Goal: Learn about a topic

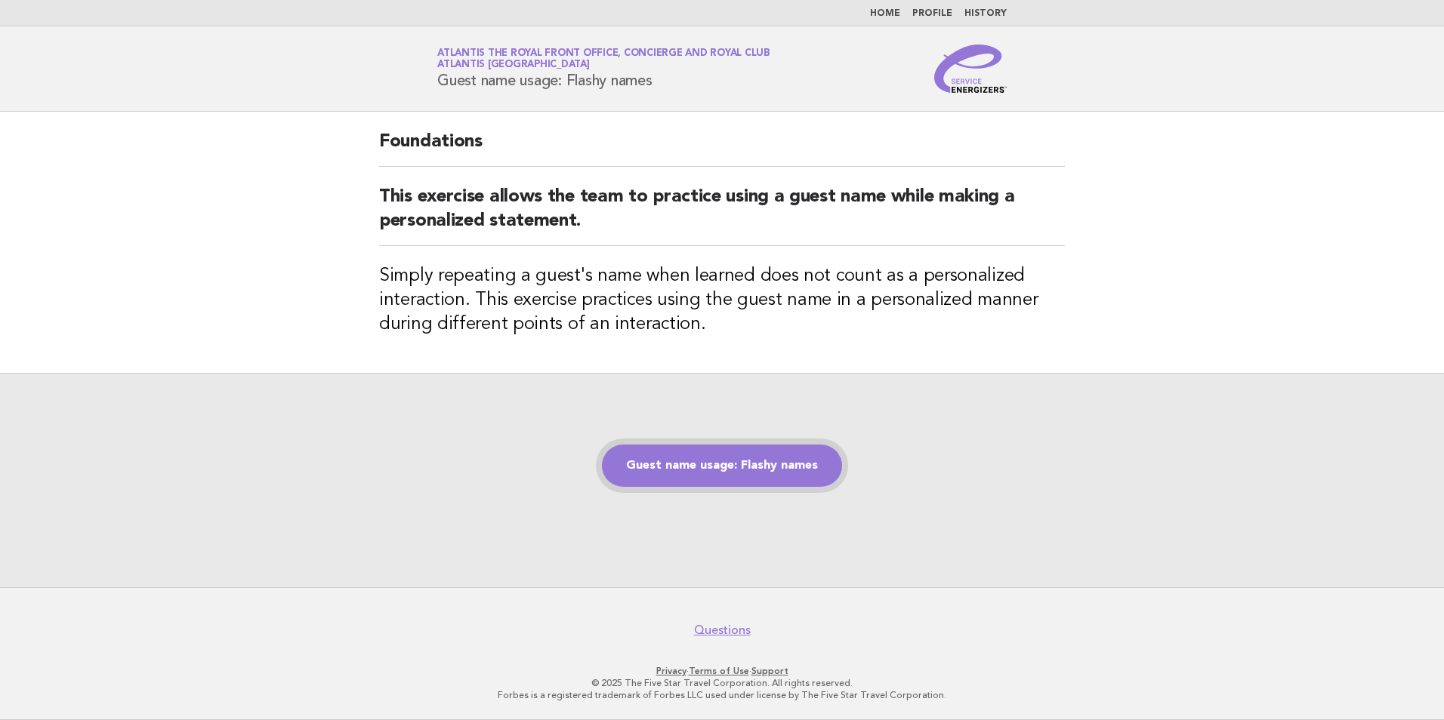
click at [667, 483] on link "Guest name usage: Flashy names" at bounding box center [722, 466] width 240 height 42
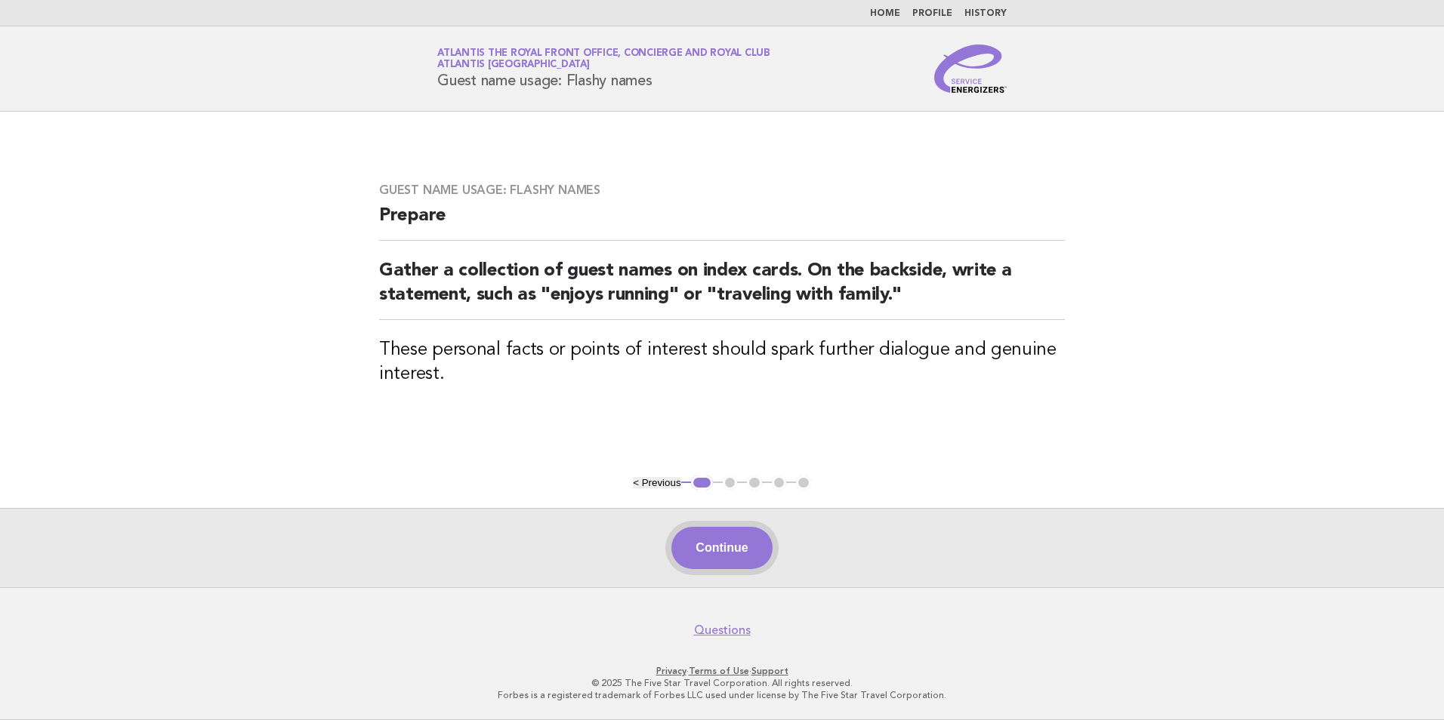
click at [703, 546] on button "Continue" at bounding box center [721, 548] width 100 height 42
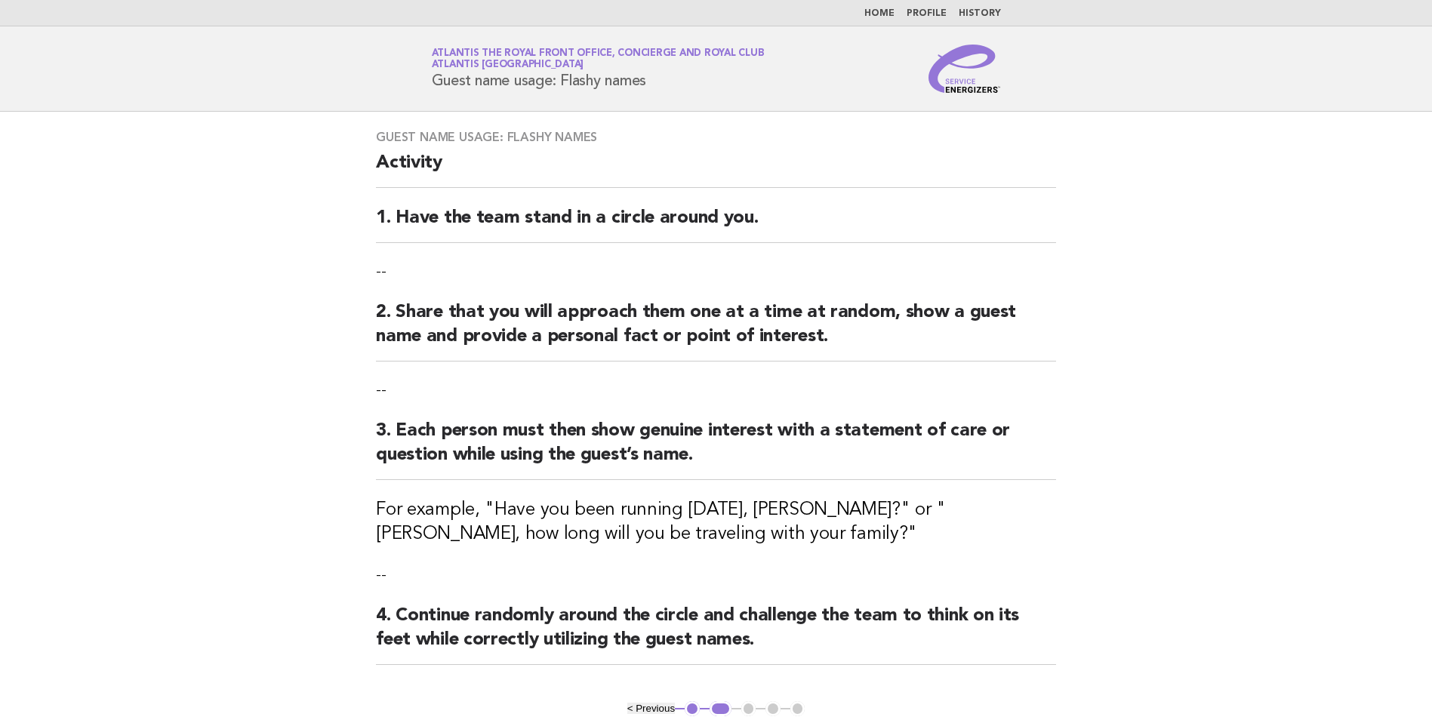
scroll to position [226, 0]
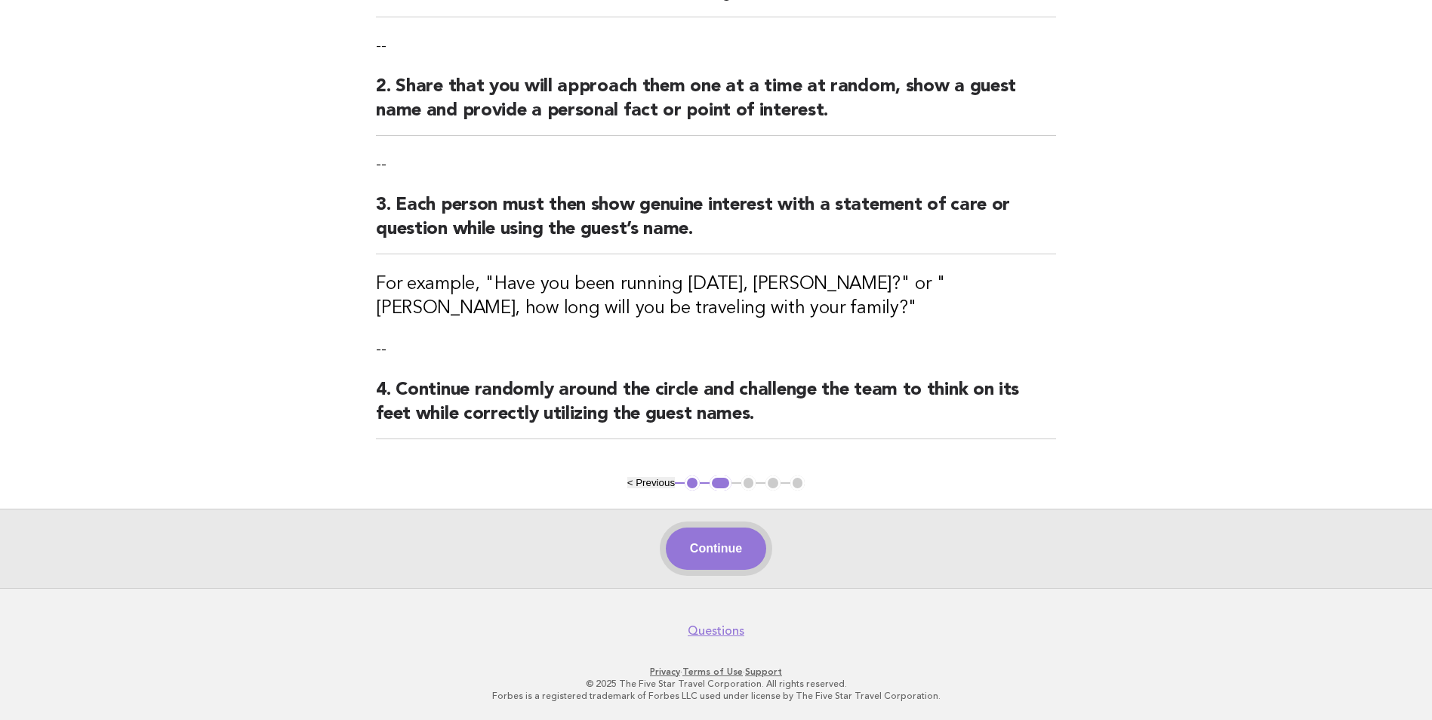
click at [709, 547] on button "Continue" at bounding box center [716, 549] width 100 height 42
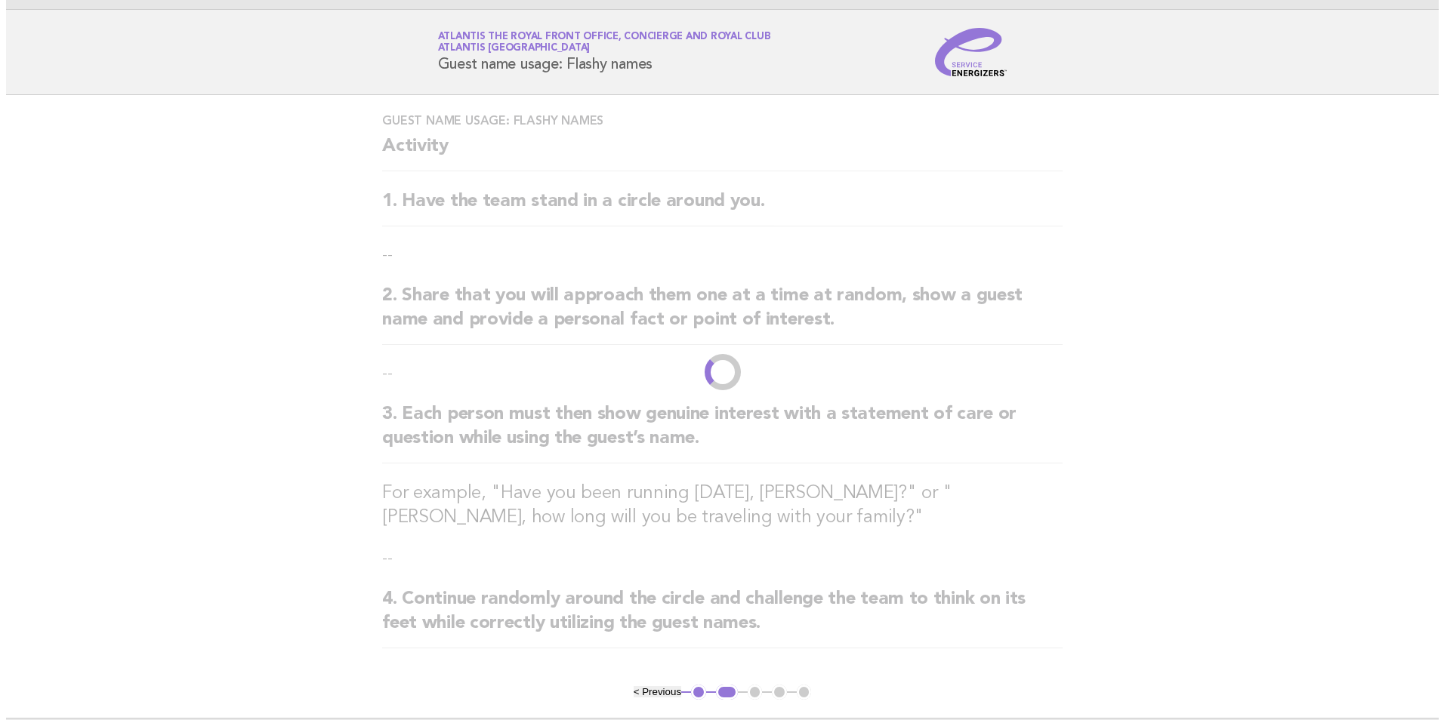
scroll to position [0, 0]
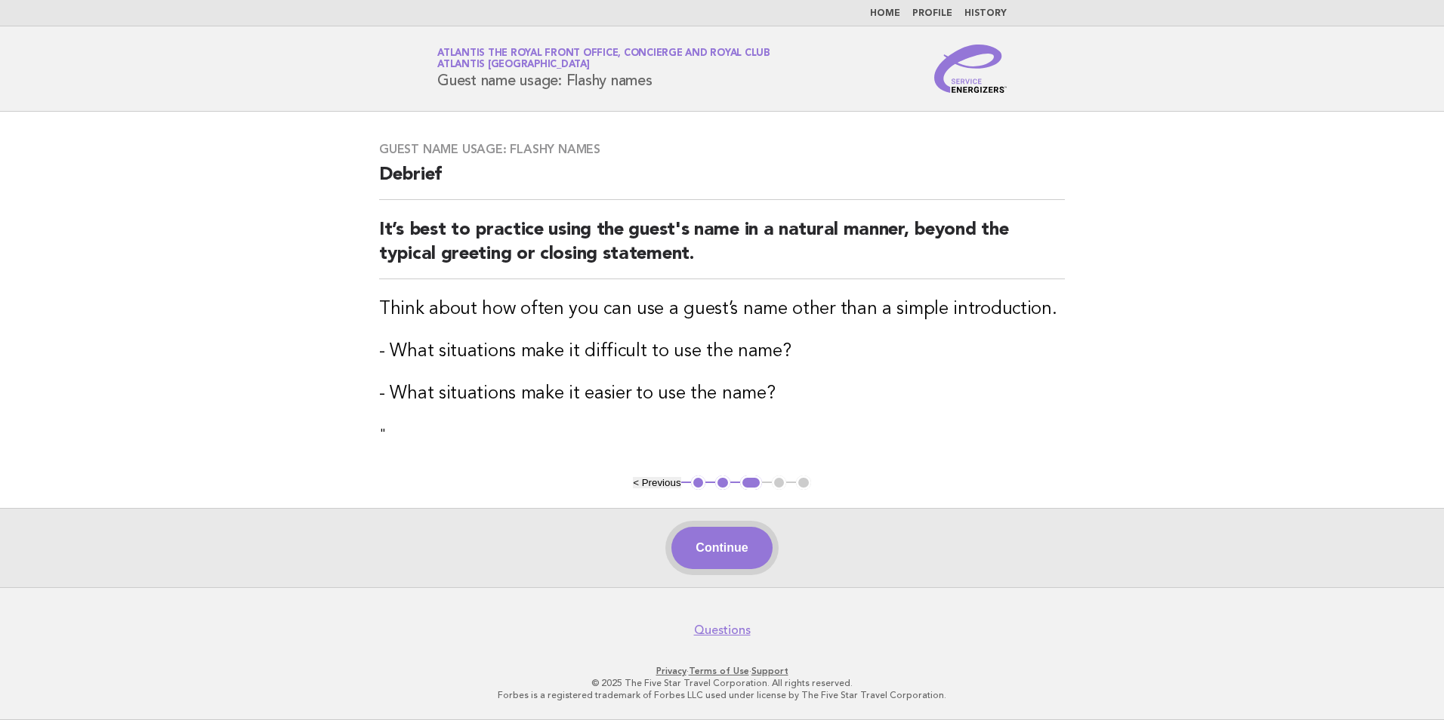
click at [724, 547] on button "Continue" at bounding box center [721, 548] width 100 height 42
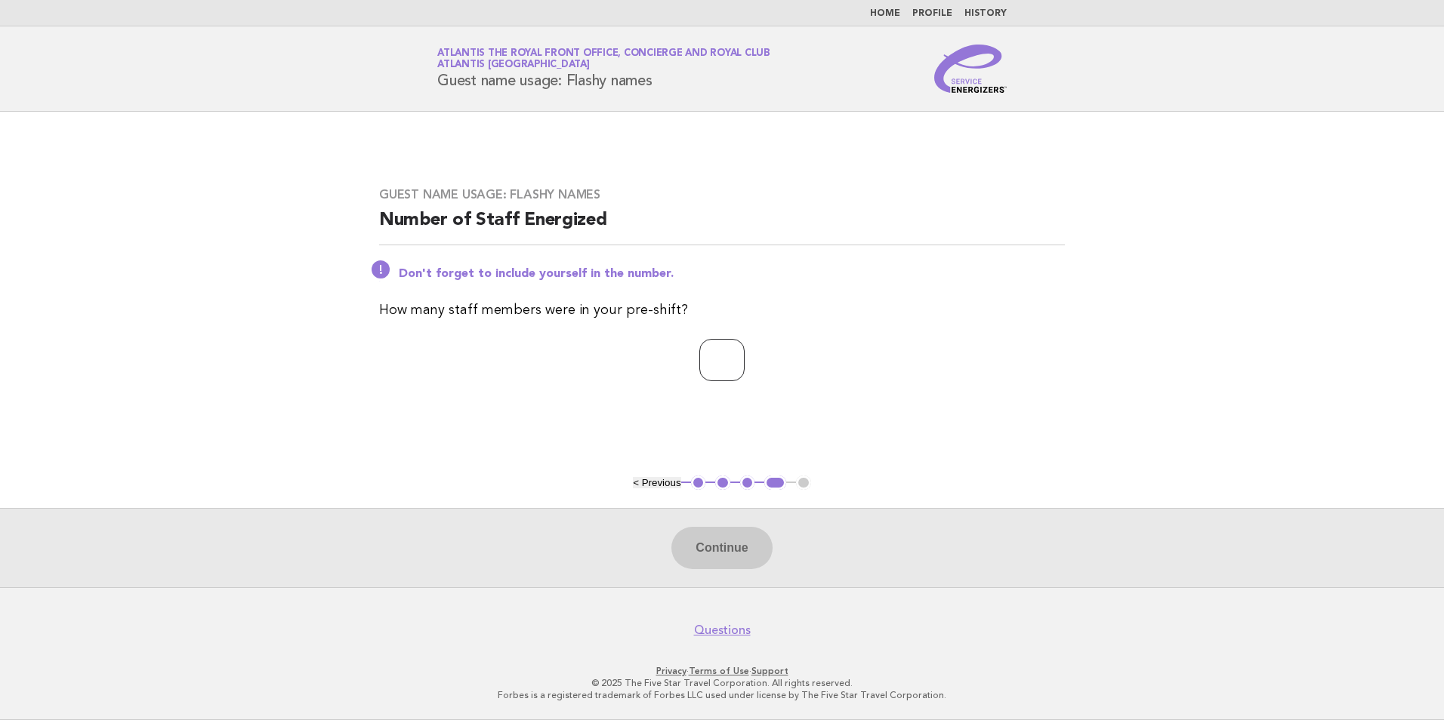
click at [702, 345] on input "number" at bounding box center [721, 360] width 45 height 42
type input "*"
click at [732, 560] on button "Continue" at bounding box center [721, 548] width 100 height 42
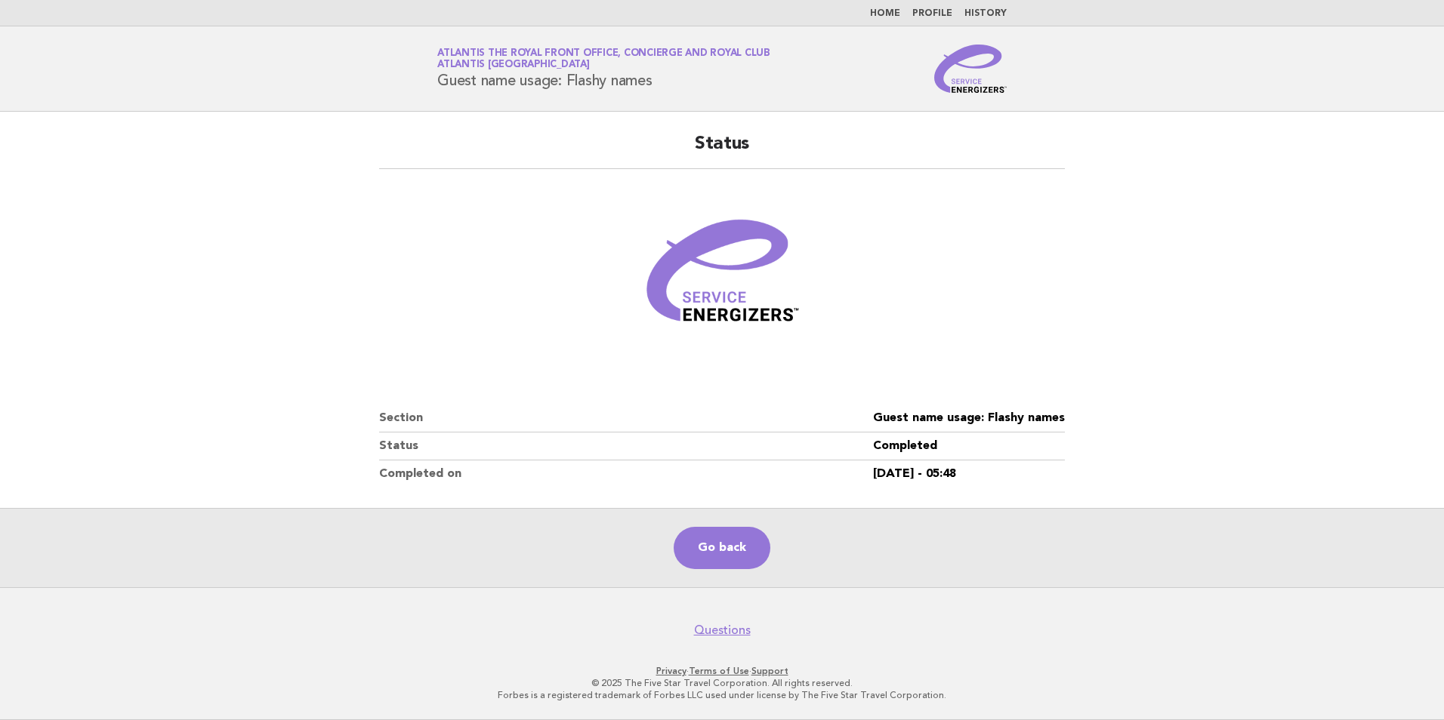
drag, startPoint x: 656, startPoint y: 516, endPoint x: 670, endPoint y: 528, distance: 18.8
click at [656, 516] on div "Go back" at bounding box center [722, 547] width 1444 height 79
click at [687, 550] on link "Go back" at bounding box center [721, 548] width 97 height 42
